Goal: Navigation & Orientation: Find specific page/section

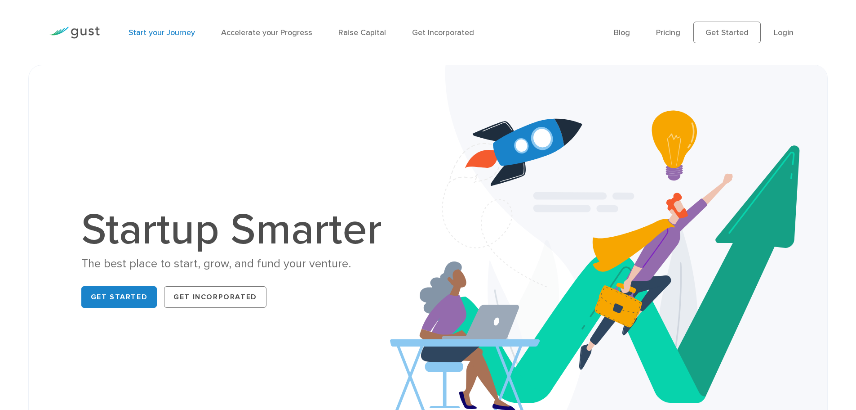
click at [175, 35] on link "Start your Journey" at bounding box center [162, 32] width 67 height 9
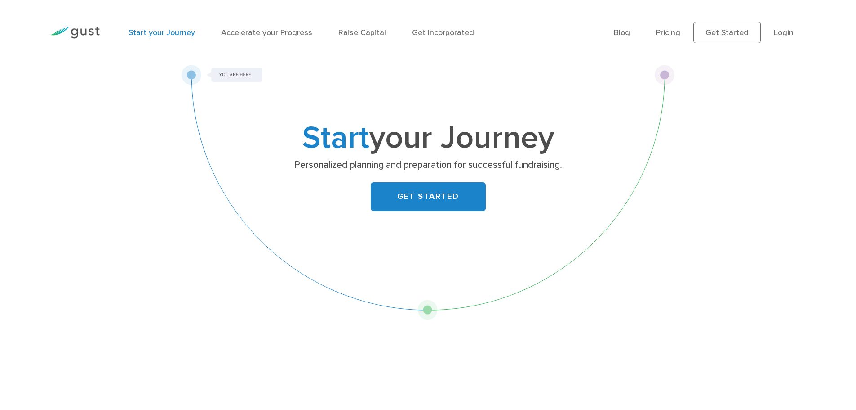
click at [241, 37] on li "Accelerate your Progress" at bounding box center [266, 33] width 91 height 12
click at [253, 36] on link "Accelerate your Progress" at bounding box center [266, 32] width 91 height 9
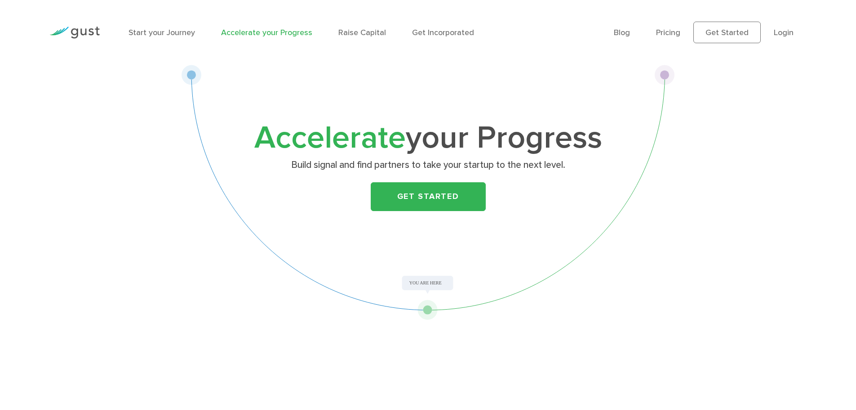
click at [345, 44] on div "Start your Journey Accelerate your Progress Raise Capital Get Incorporated" at bounding box center [365, 32] width 486 height 39
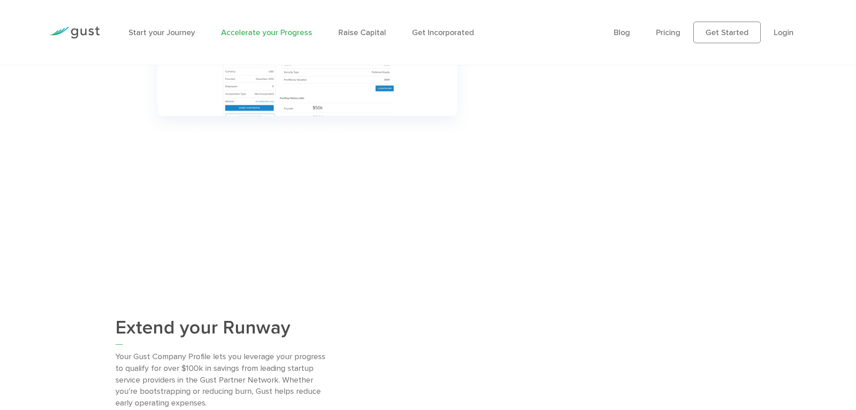
scroll to position [674, 0]
